Goal: Transaction & Acquisition: Purchase product/service

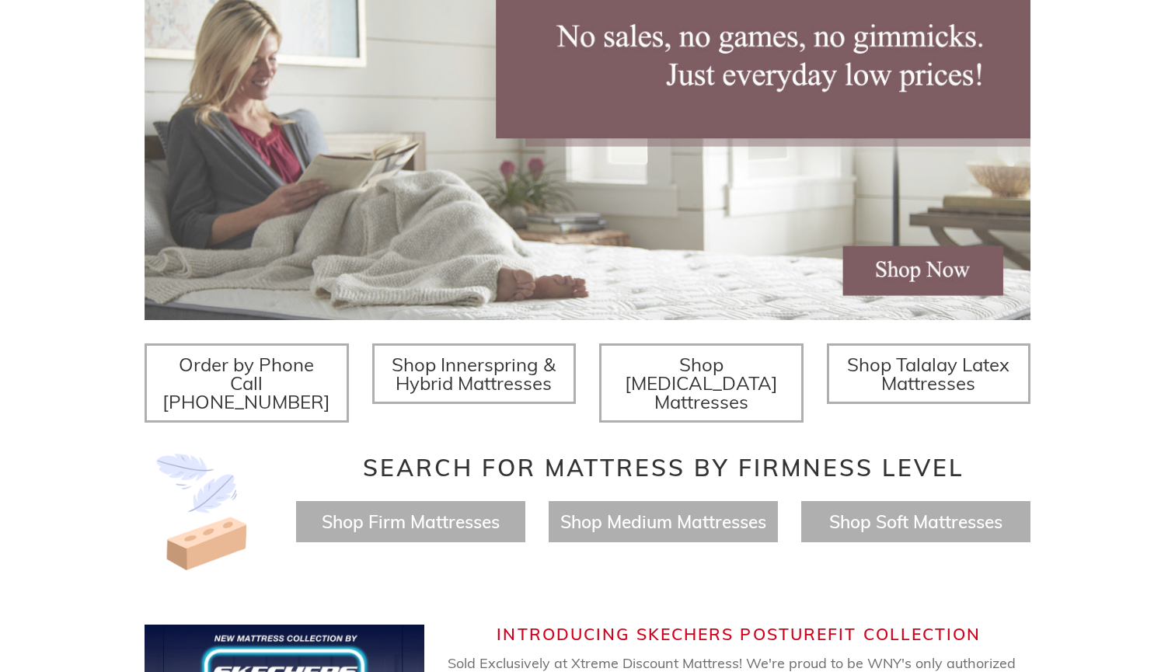
scroll to position [305, 0]
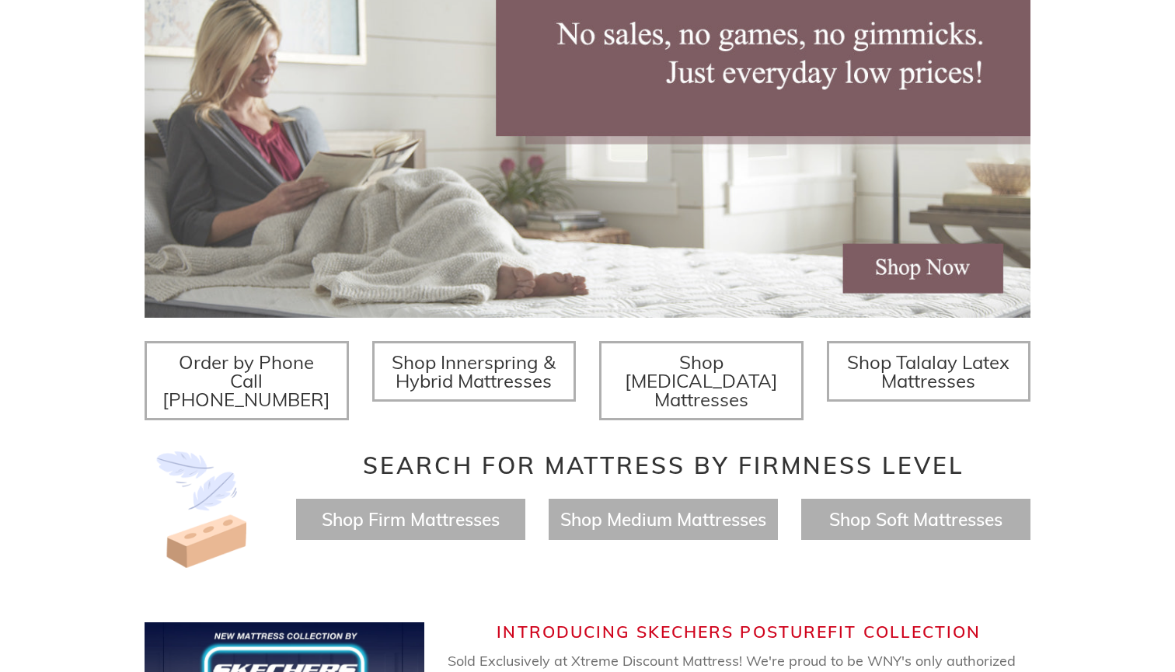
click at [450, 373] on span "Shop Innerspring & Hybrid Mattresses" at bounding box center [474, 372] width 164 height 42
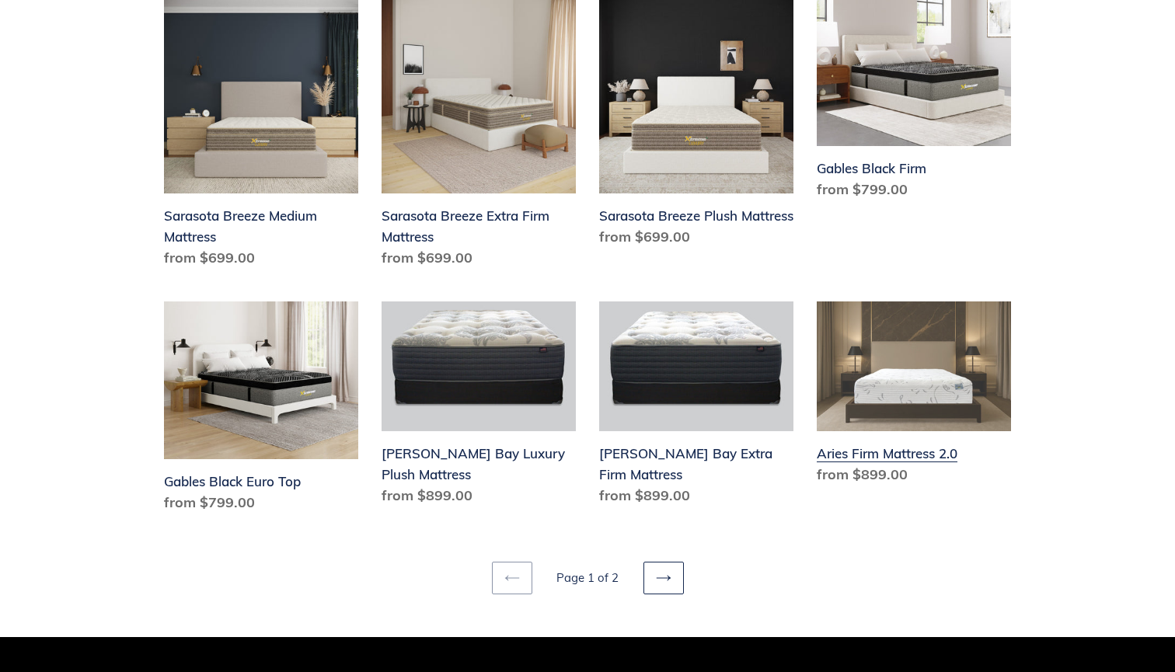
scroll to position [2056, 0]
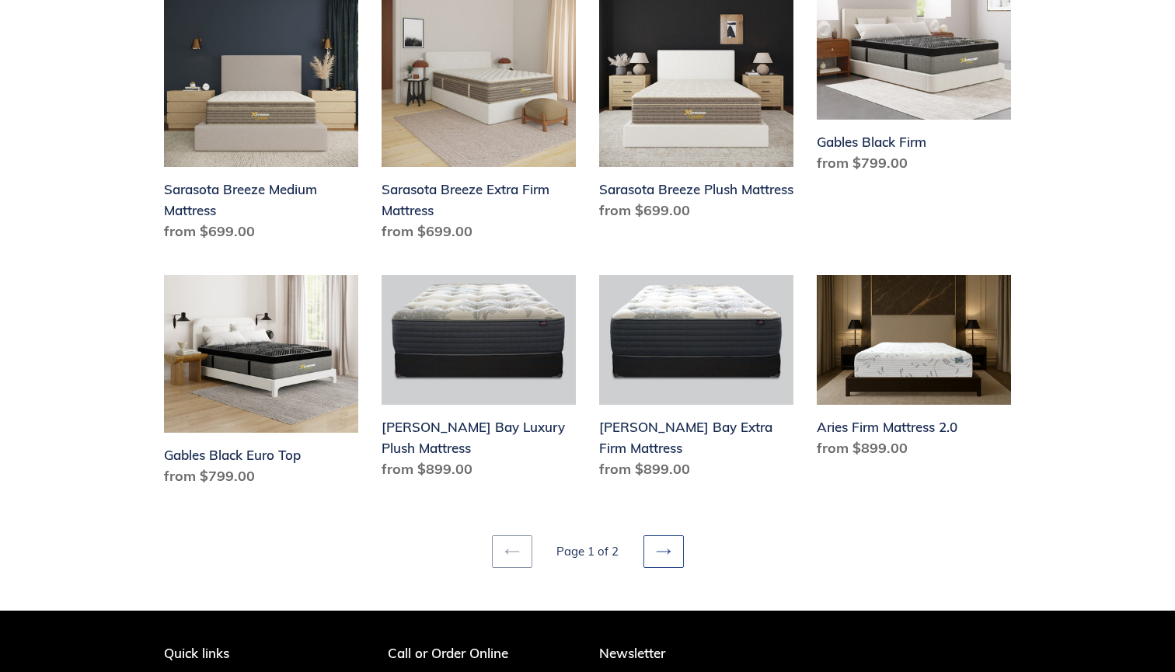
click at [660, 549] on icon at bounding box center [663, 551] width 14 height 5
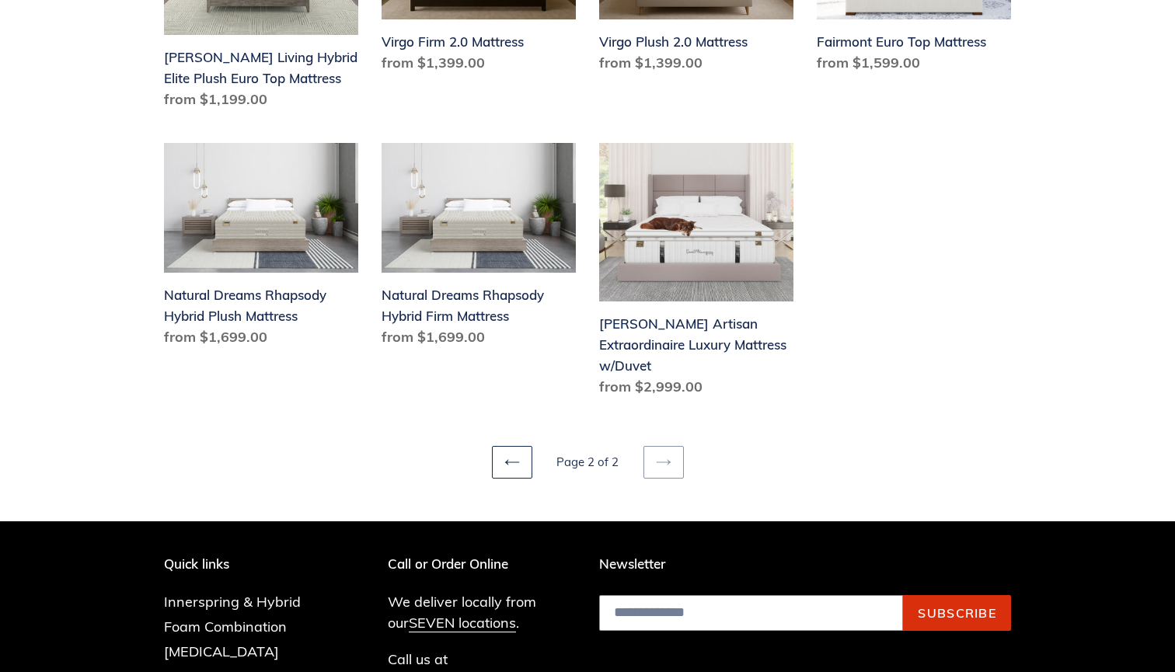
scroll to position [991, 0]
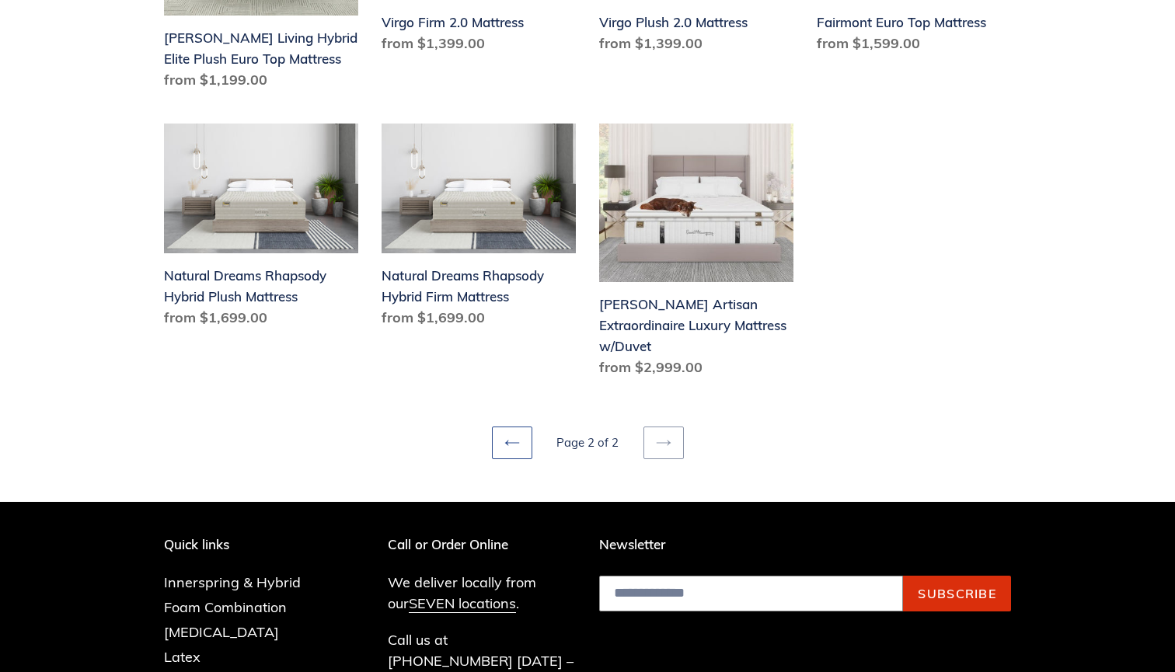
click at [518, 452] on link "Previous page" at bounding box center [512, 443] width 40 height 33
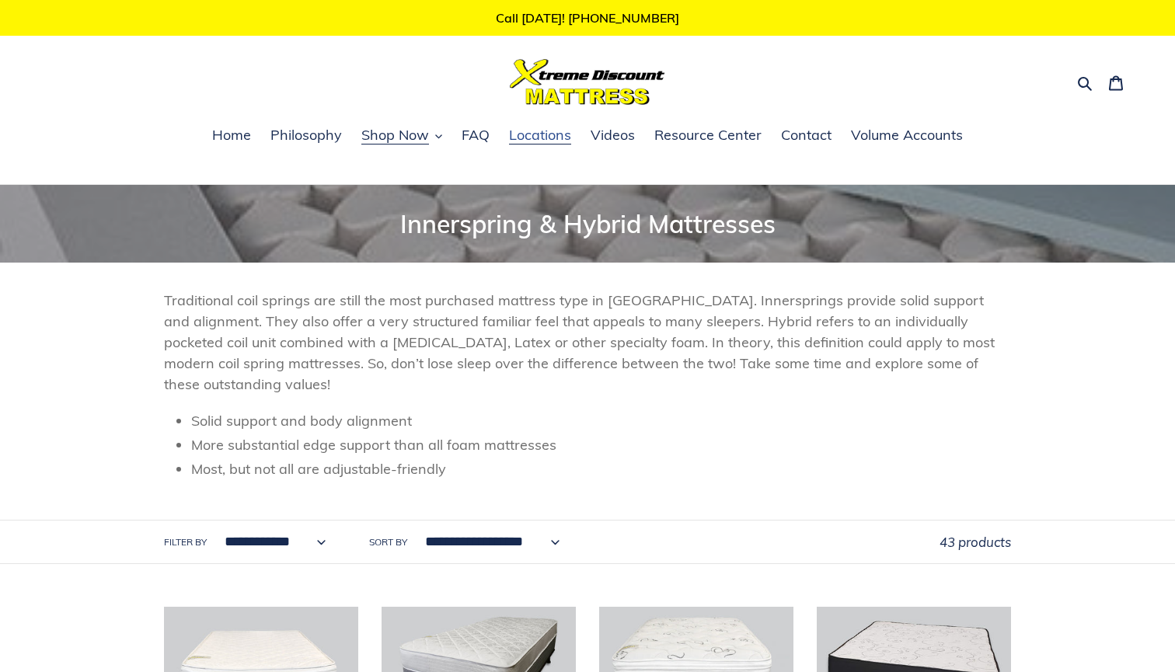
click at [543, 145] on span "Locations" at bounding box center [540, 135] width 62 height 19
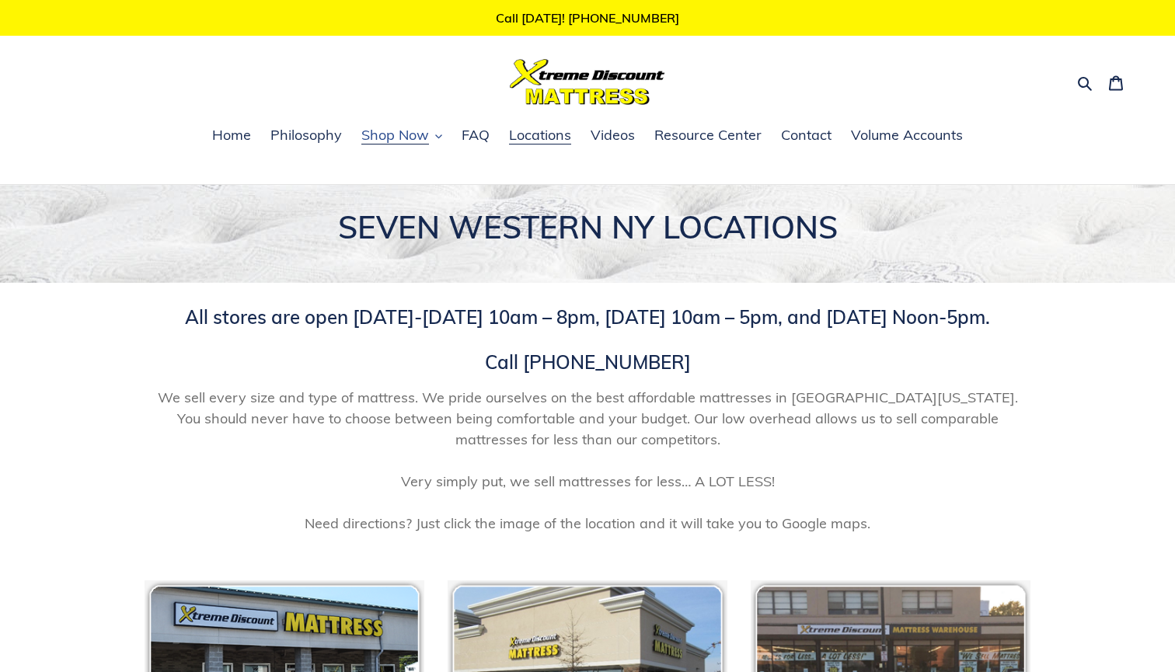
click at [388, 138] on span "Shop Now" at bounding box center [395, 135] width 68 height 19
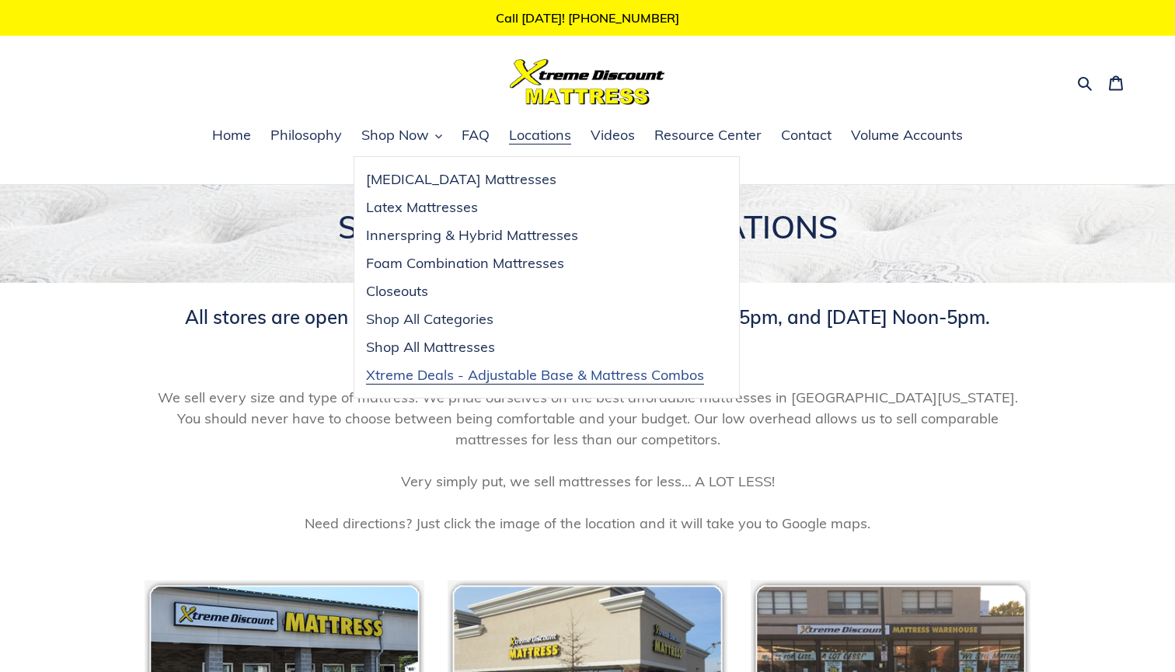
click at [402, 375] on span "Xtreme Deals - Adjustable Base & Mattress Combos" at bounding box center [535, 375] width 338 height 19
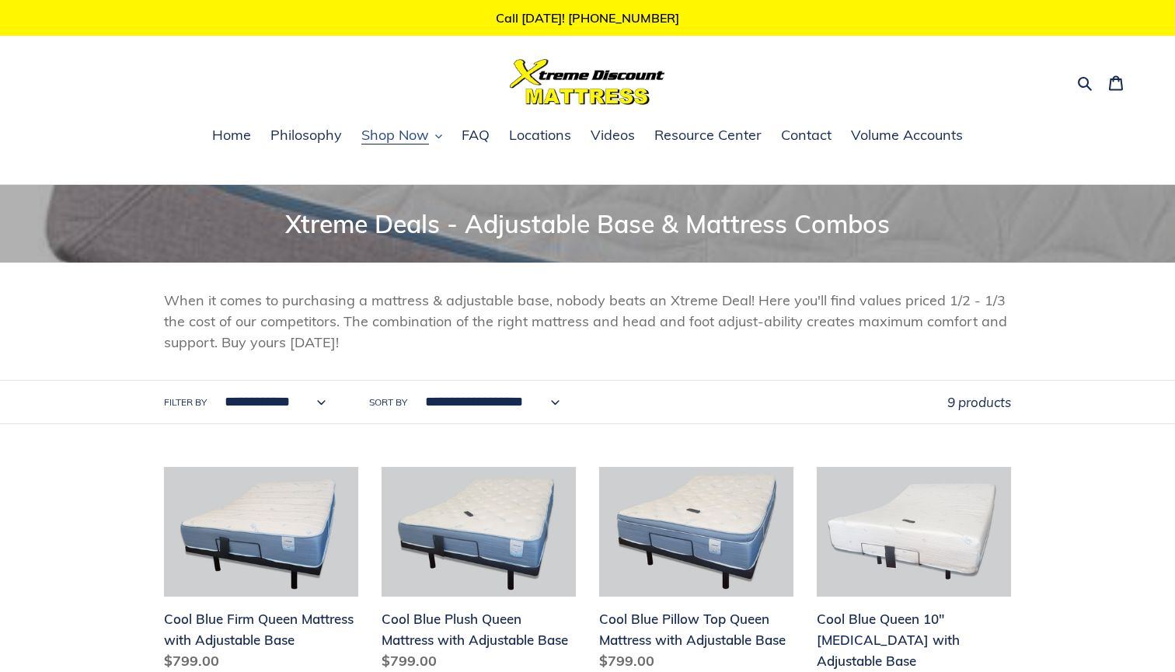
click at [386, 139] on span "Shop Now" at bounding box center [395, 135] width 68 height 19
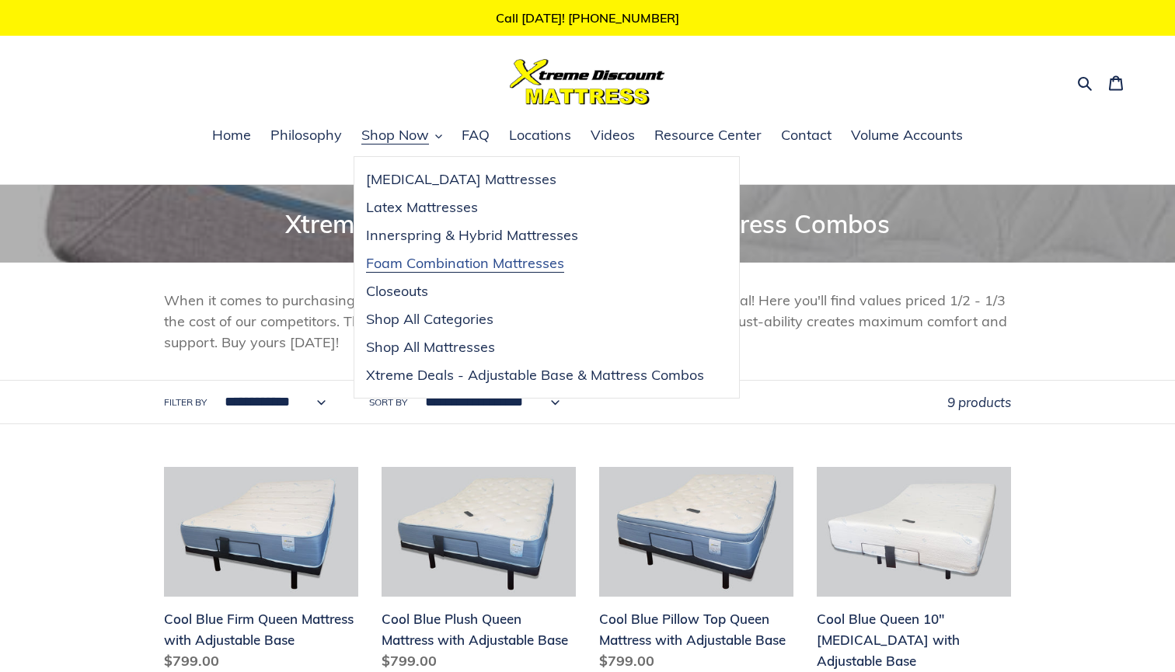
click at [404, 264] on span "Foam Combination Mattresses" at bounding box center [465, 263] width 198 height 19
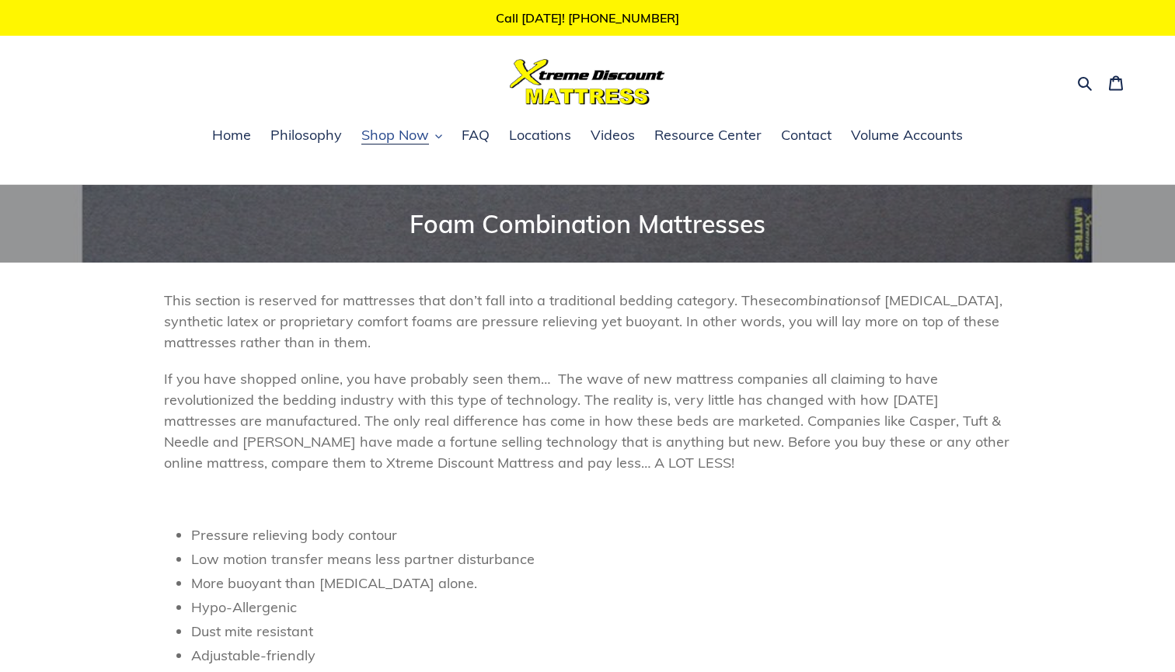
click at [433, 138] on button "Shop Now" at bounding box center [402, 135] width 96 height 23
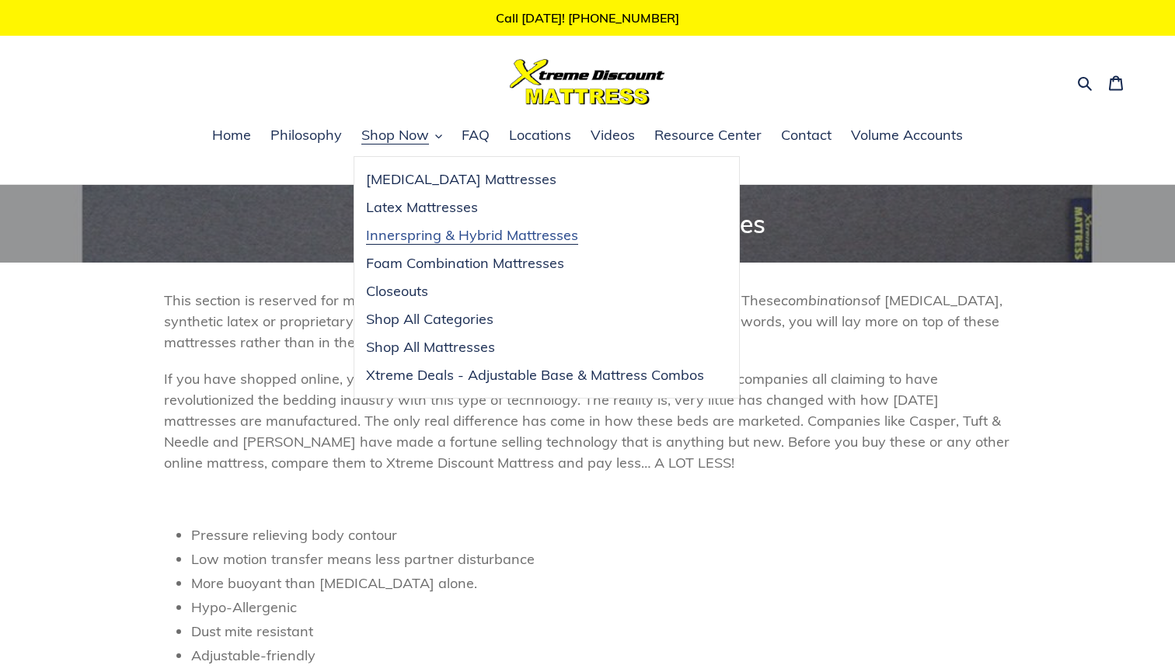
click at [420, 236] on span "Innerspring & Hybrid Mattresses" at bounding box center [472, 235] width 212 height 19
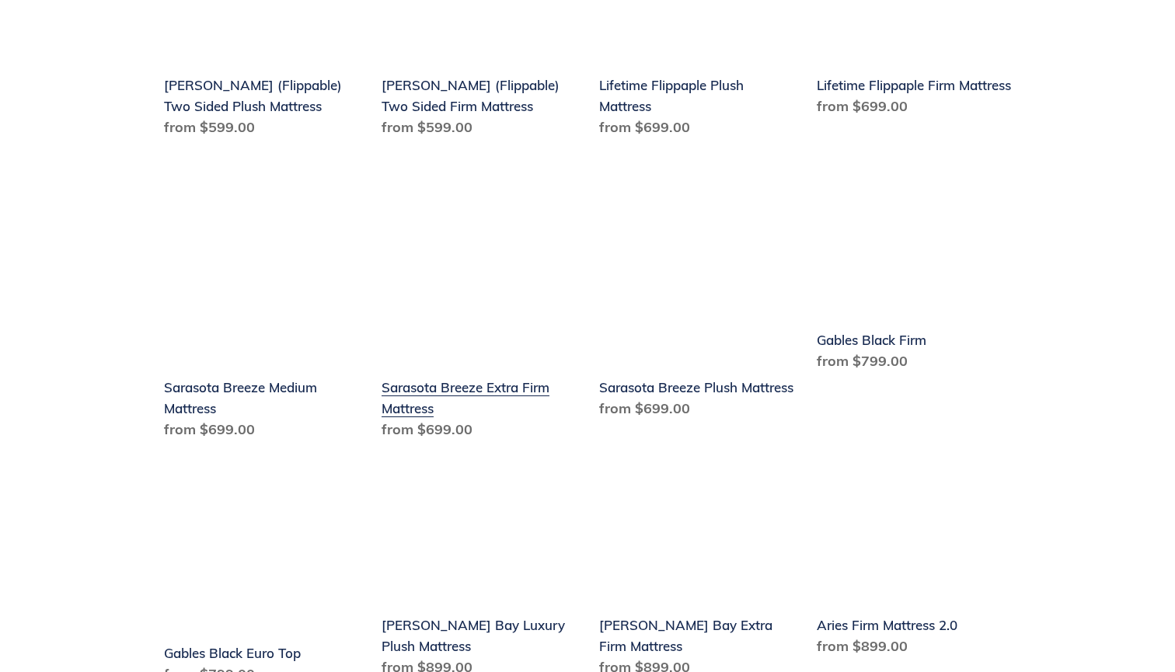
scroll to position [1867, 0]
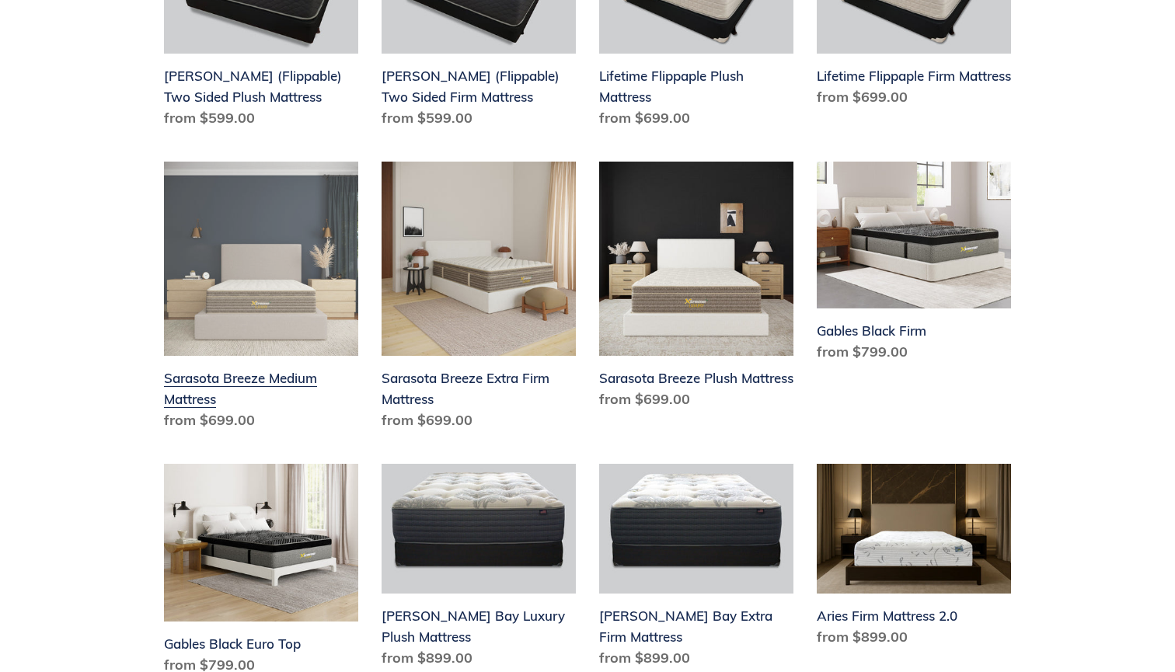
click at [287, 365] on link "Sarasota Breeze Medium Mattress" at bounding box center [261, 299] width 194 height 275
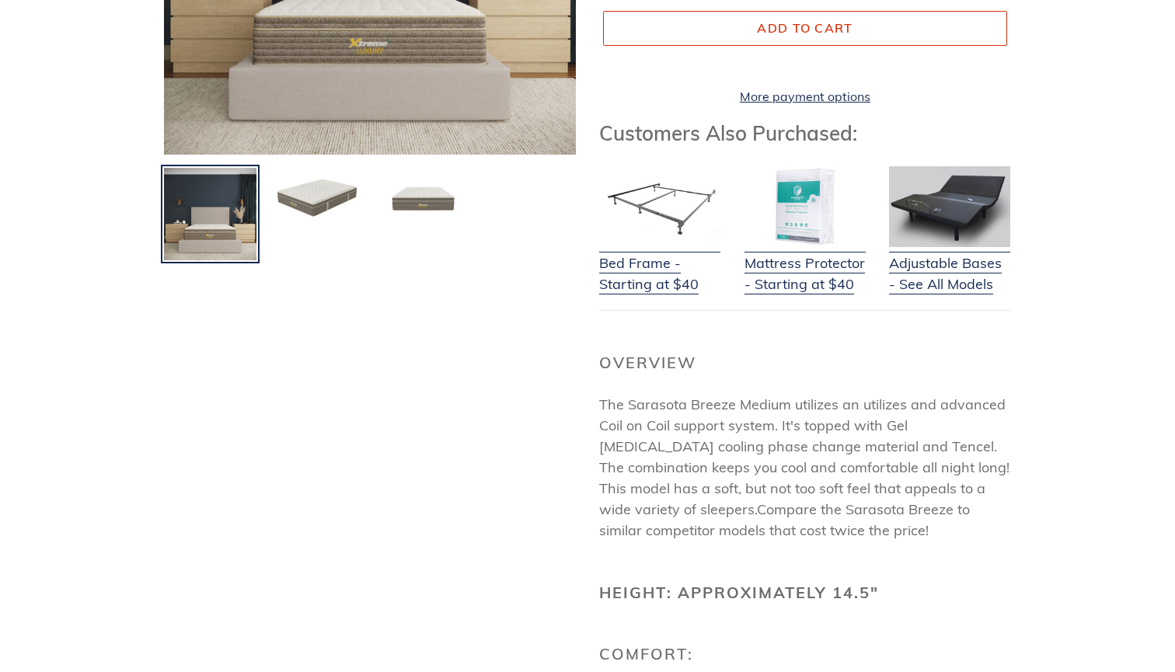
scroll to position [463, 0]
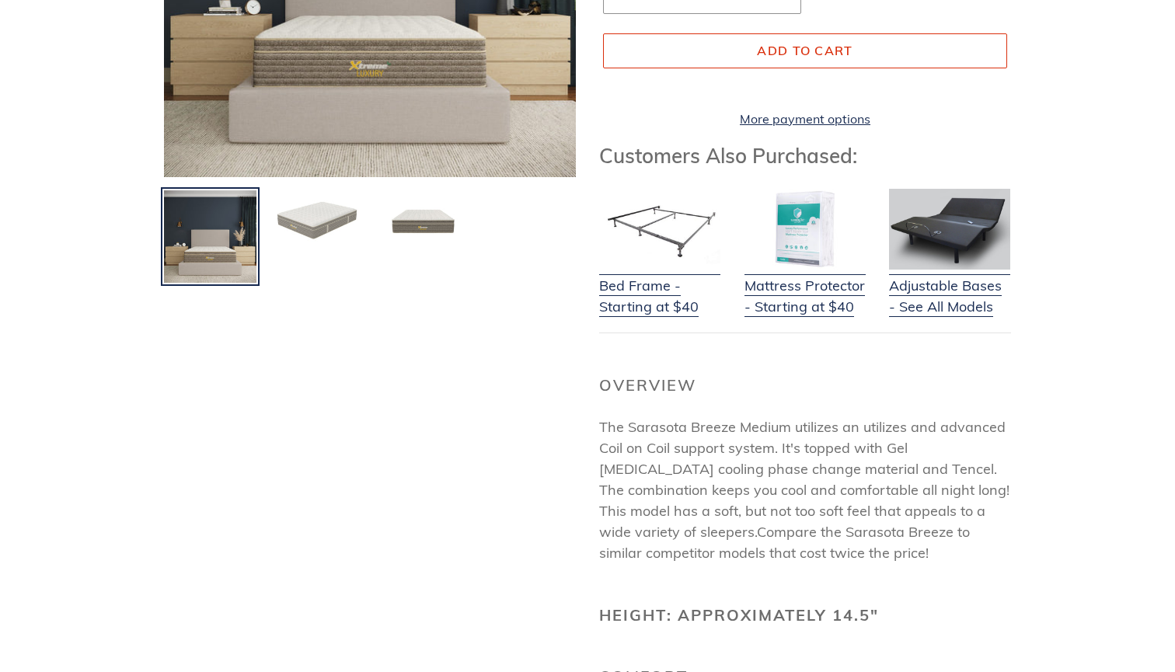
click at [323, 243] on img at bounding box center [317, 221] width 96 height 65
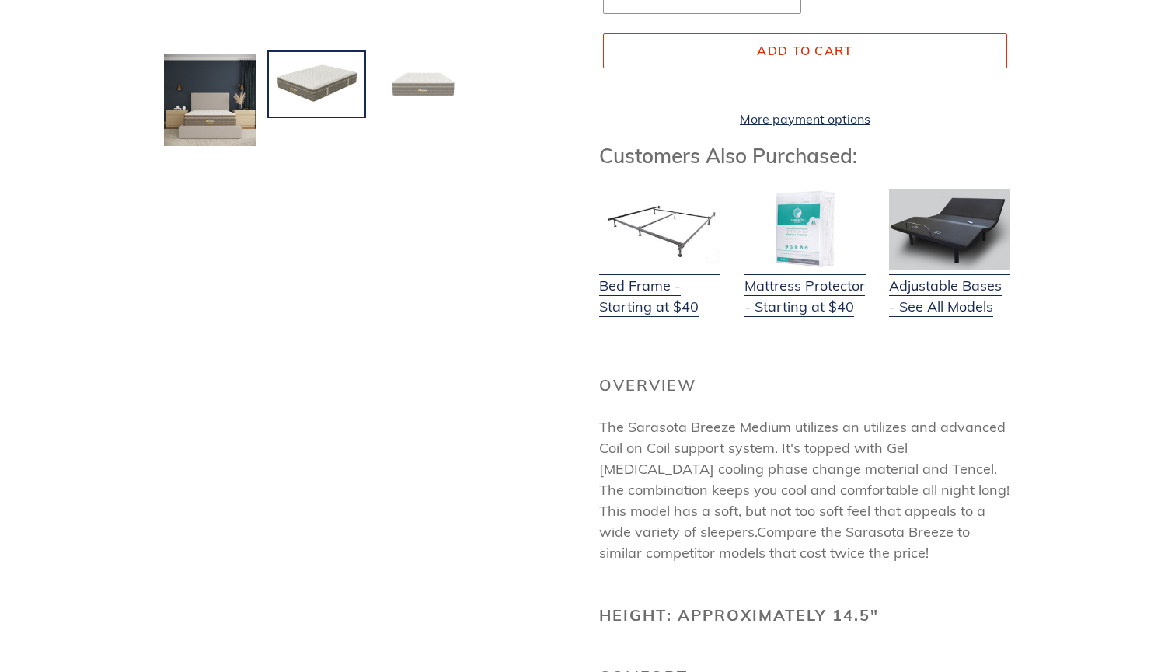
click at [422, 99] on img at bounding box center [423, 84] width 96 height 65
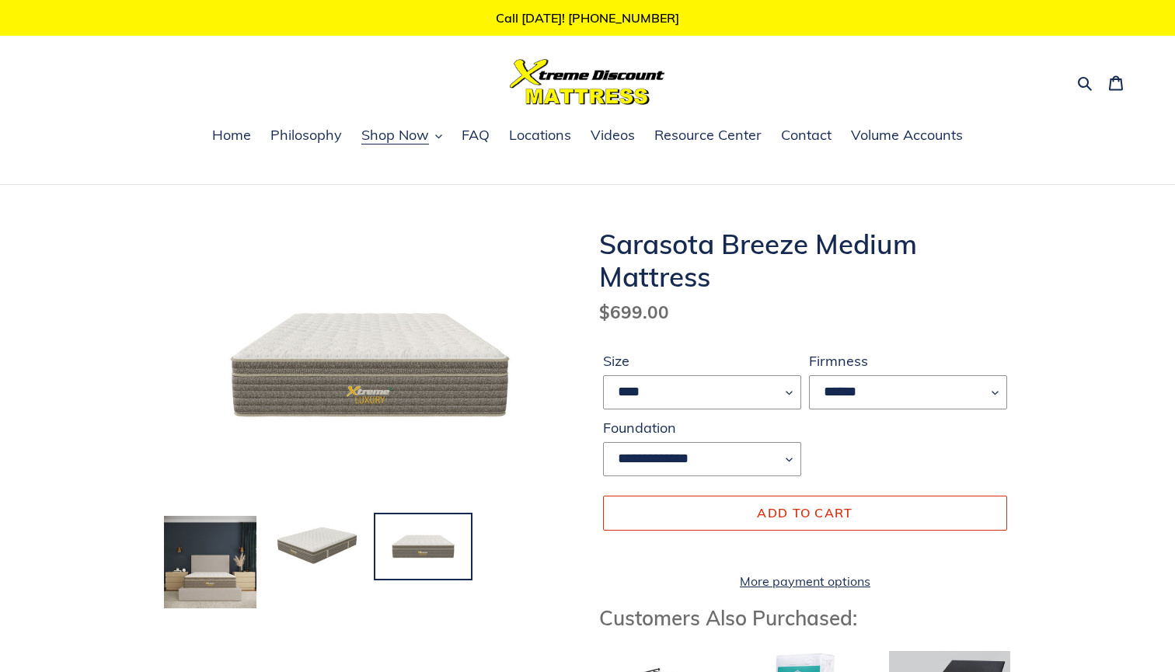
scroll to position [0, 0]
